Goal: Contribute content: Add original content to the website for others to see

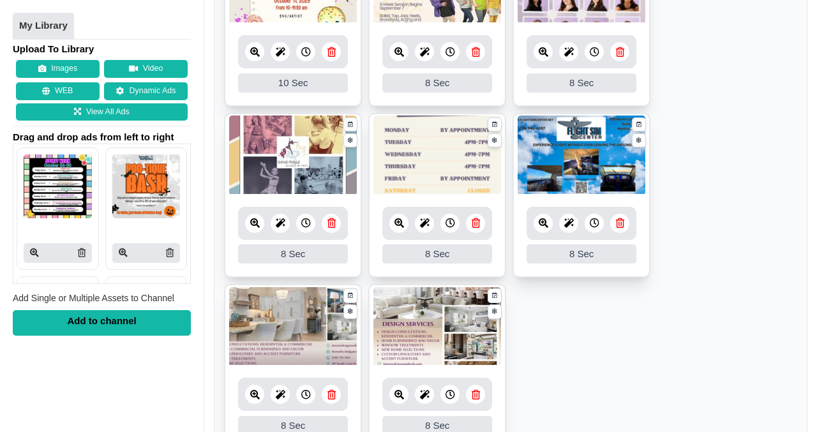
scroll to position [829, 0]
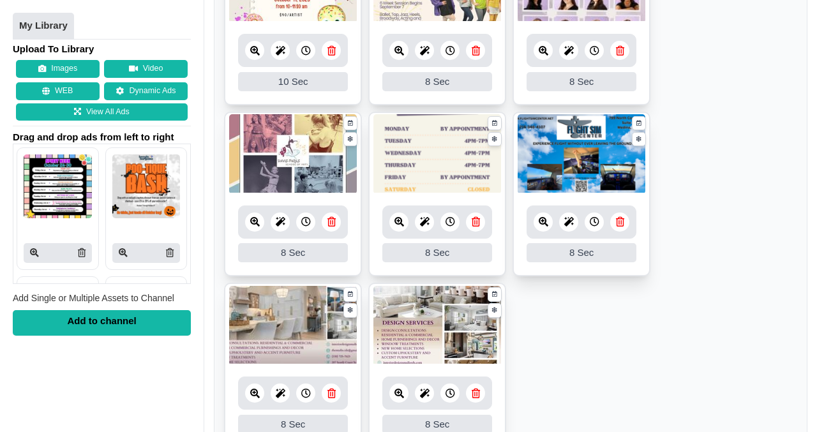
click at [622, 225] on icon at bounding box center [620, 222] width 8 height 10
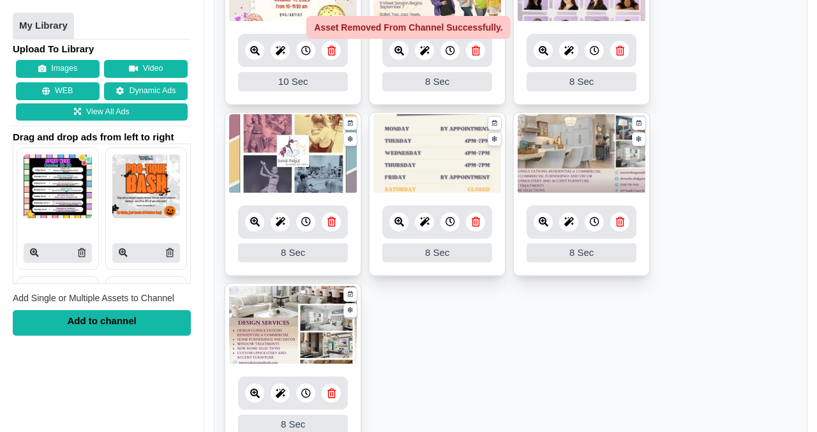
click at [622, 225] on icon at bounding box center [620, 222] width 8 height 10
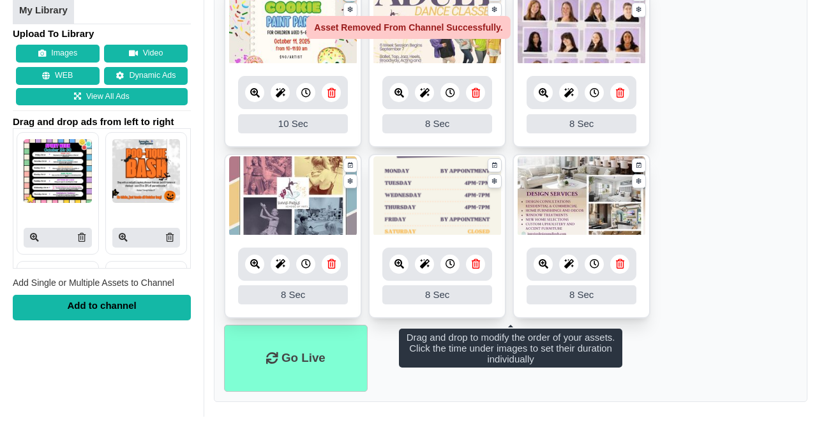
scroll to position [788, 0]
click at [619, 259] on icon at bounding box center [620, 264] width 8 height 10
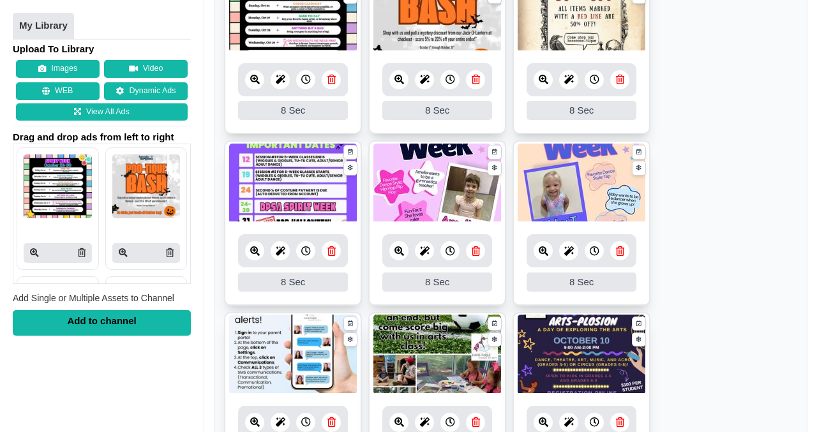
scroll to position [288, 0]
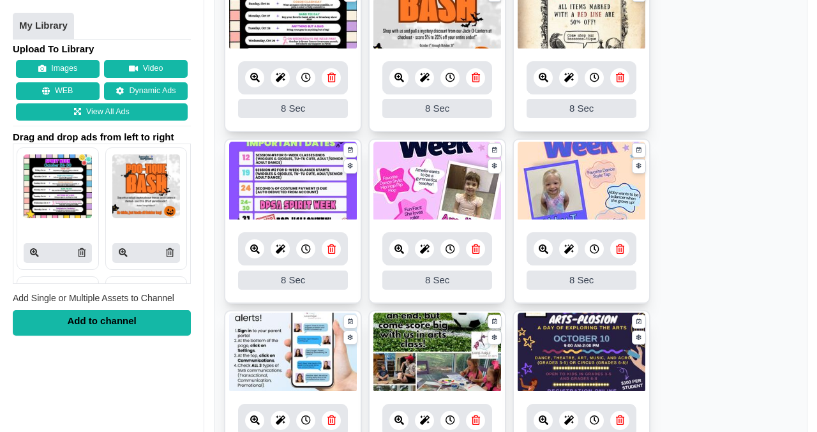
click at [480, 252] on link at bounding box center [475, 248] width 19 height 19
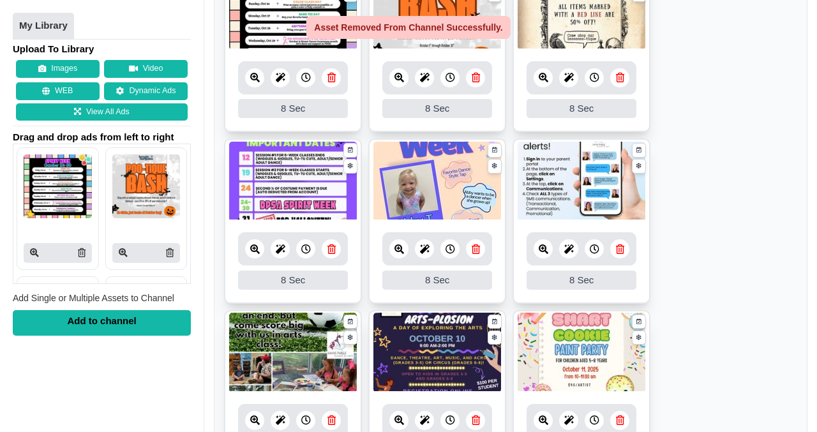
click at [479, 250] on link at bounding box center [475, 248] width 19 height 19
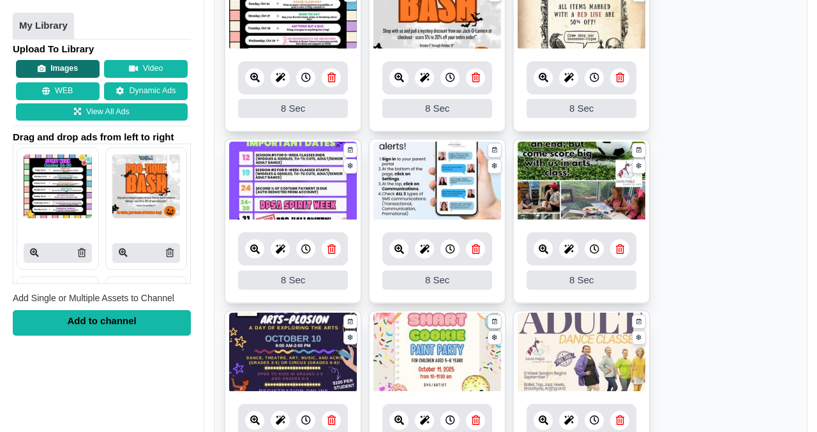
click at [66, 71] on button "Images" at bounding box center [58, 70] width 84 height 18
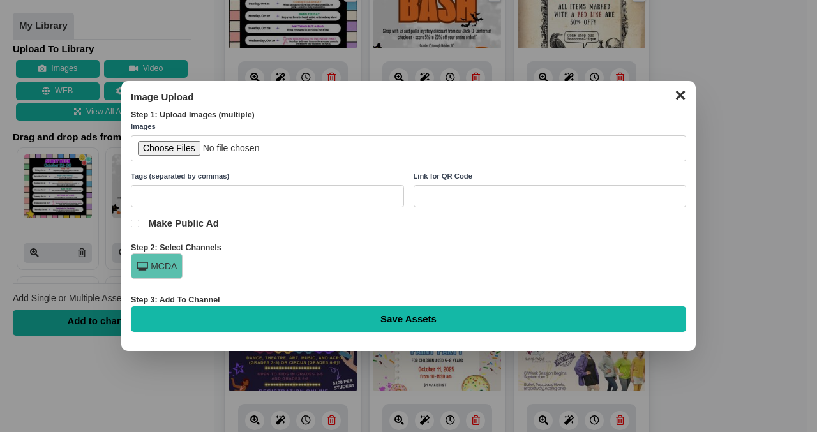
click at [173, 148] on input "file" at bounding box center [408, 148] width 555 height 26
type input "C:\fakepath\Dancer Of Week 2025-2026 (3).jpg"
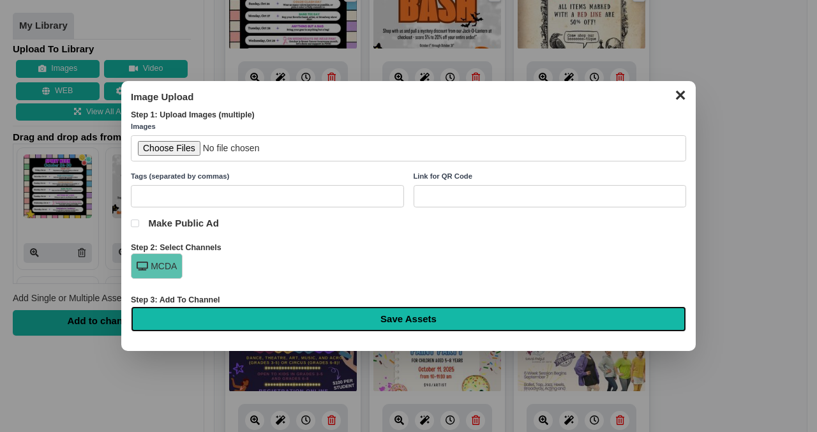
click at [408, 318] on input "Save Assets" at bounding box center [408, 319] width 555 height 26
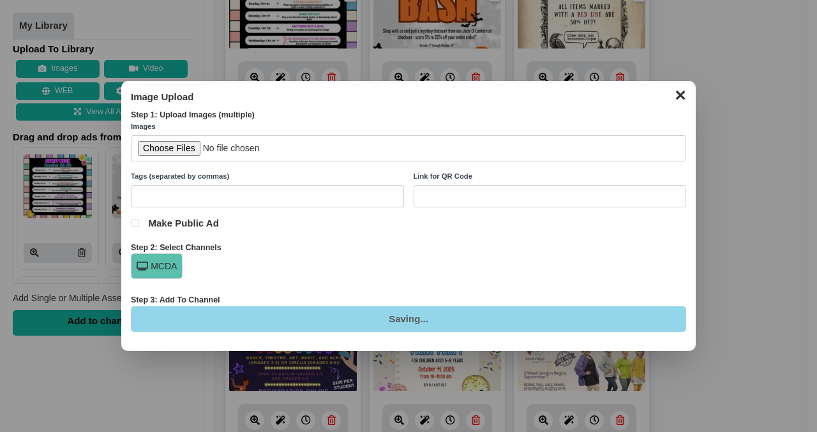
type input "Saving..."
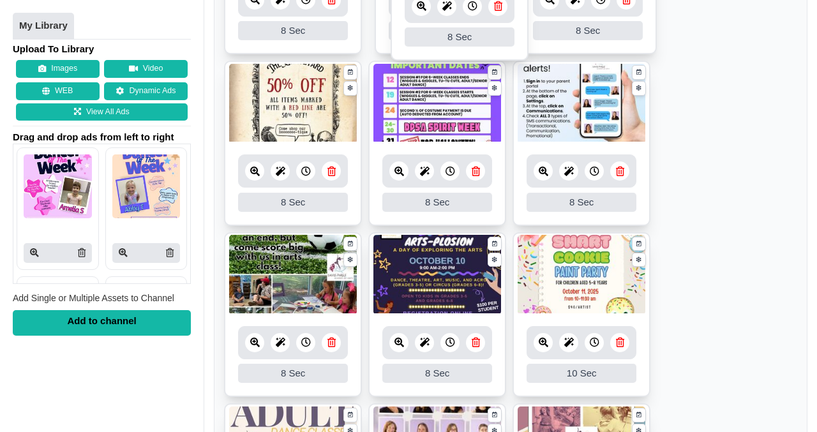
scroll to position [353, 0]
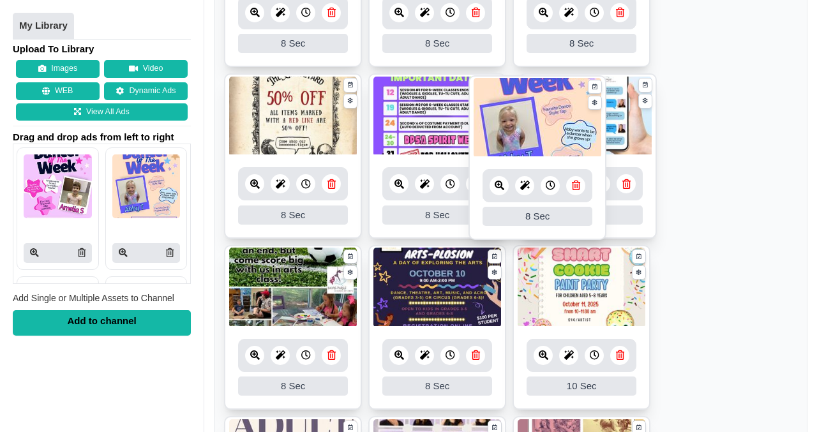
drag, startPoint x: 375, startPoint y: 12, endPoint x: 475, endPoint y: 198, distance: 211.1
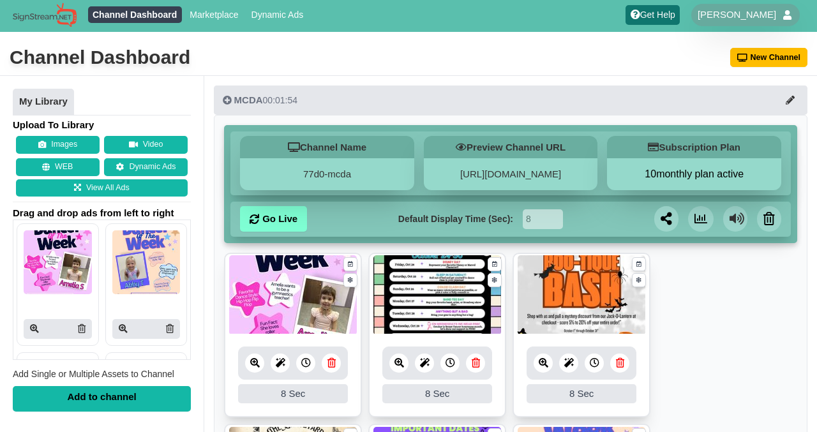
scroll to position [0, 0]
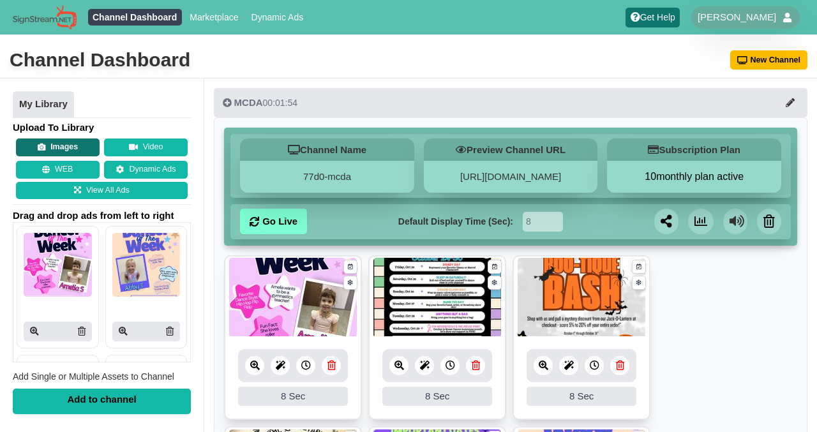
click at [66, 147] on button "Images" at bounding box center [58, 148] width 84 height 18
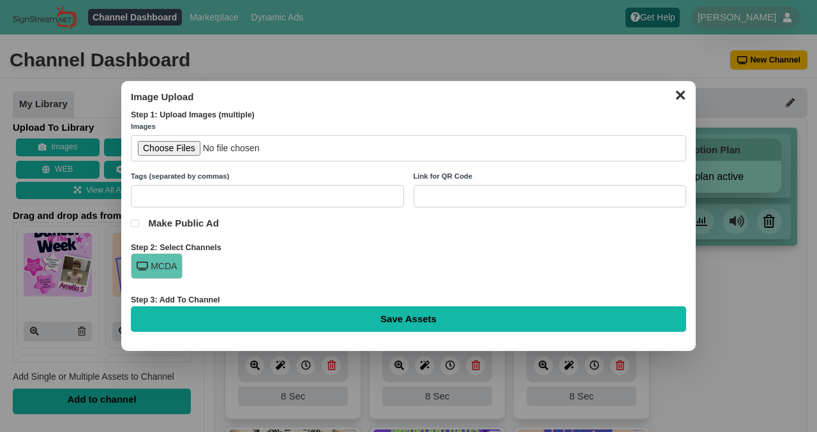
click at [163, 146] on input "file" at bounding box center [408, 148] width 555 height 26
type input "C:\fakepath\[DATE].png"
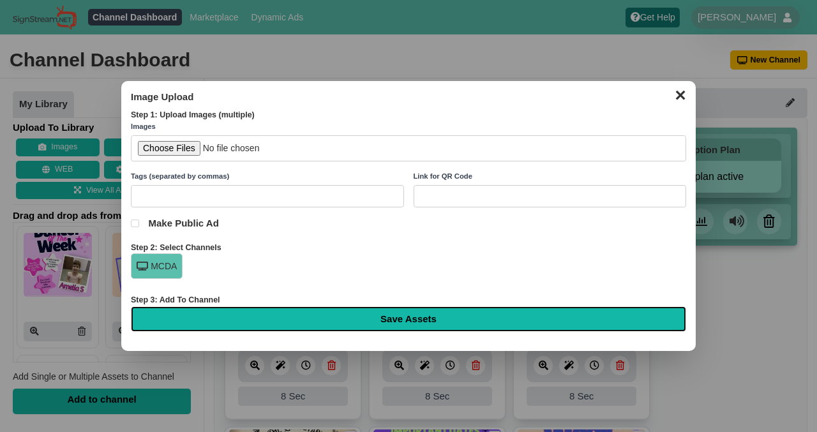
click at [407, 321] on input "Save Assets" at bounding box center [408, 319] width 555 height 26
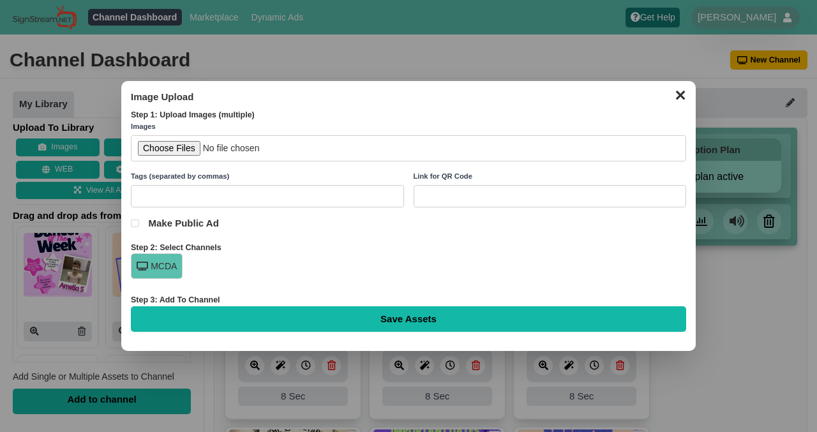
type input "Saving..."
